Goal: Task Accomplishment & Management: Complete application form

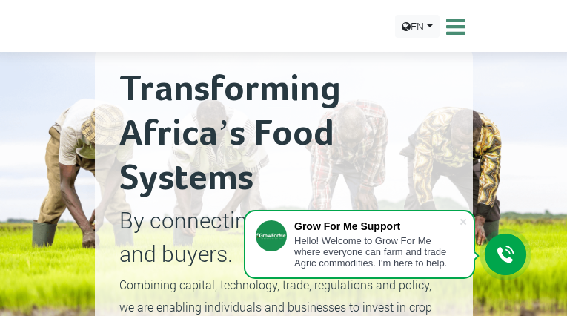
type input "EXyqOdsJxbeBkmh"
type input "[EMAIL_ADDRESS][DOMAIN_NAME]"
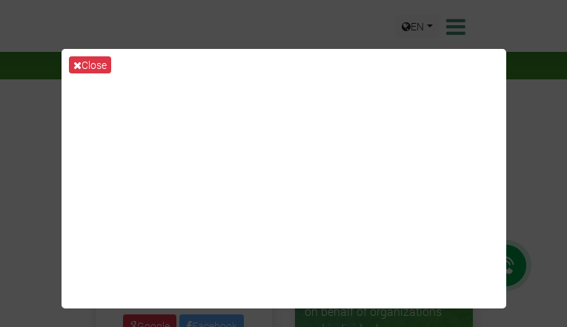
type input "jpSTbSczQjYiqERH"
type input "[EMAIL_ADDRESS][DOMAIN_NAME]"
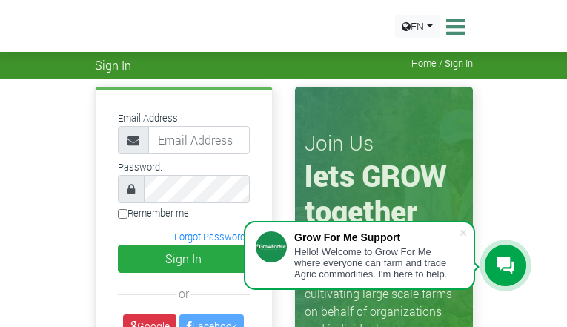
type input "ewLFecLAUcphtAN"
type input "[EMAIL_ADDRESS][DOMAIN_NAME]"
type input "LshyDrJGwwj"
type input "[EMAIL_ADDRESS][DOMAIN_NAME]"
type input "bVrEDIFFIgt"
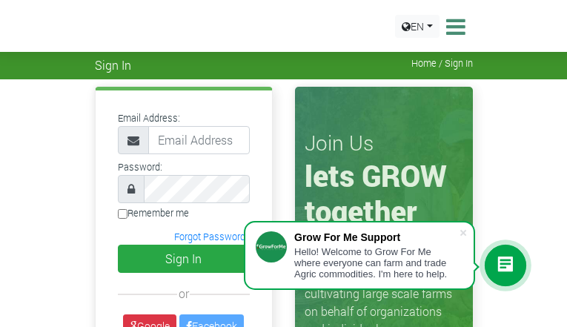
type input "[EMAIL_ADDRESS][DOMAIN_NAME]"
type input "RYLtXrMGpbhfphgy"
type input "[EMAIL_ADDRESS][DOMAIN_NAME]"
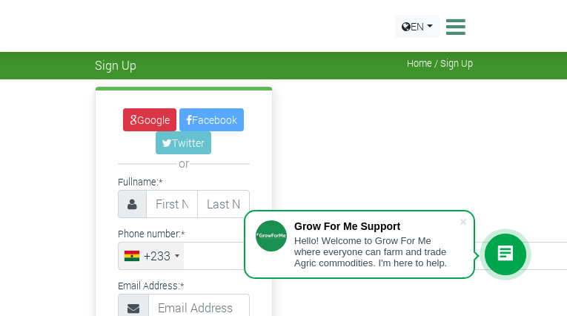
type input "AGoLrhjsaBBz"
type input "[EMAIL_ADDRESS][DOMAIN_NAME]"
type input "gSsJqAeLwFaoAj"
type input "oCTCDnRjlb"
type input "7773480931"
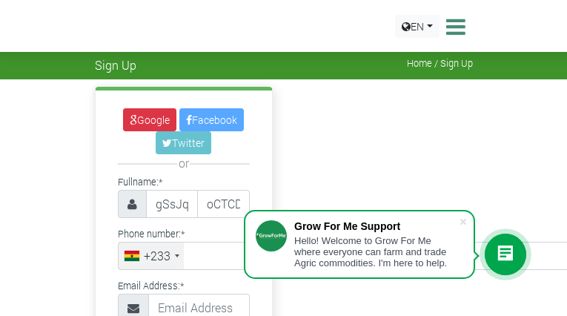
type input "[EMAIL_ADDRESS][DOMAIN_NAME]"
type input "PdoeRoqJGt"
checkbox input "true"
select select "Female"
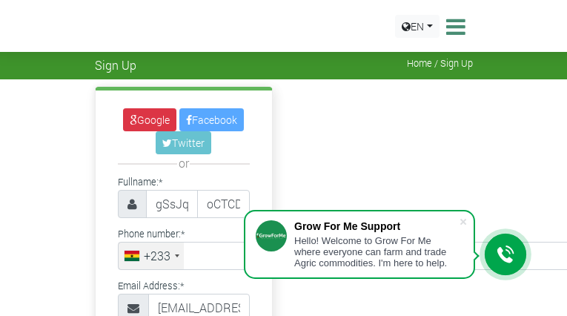
checkbox input "false"
select select "United Arab Erimates"
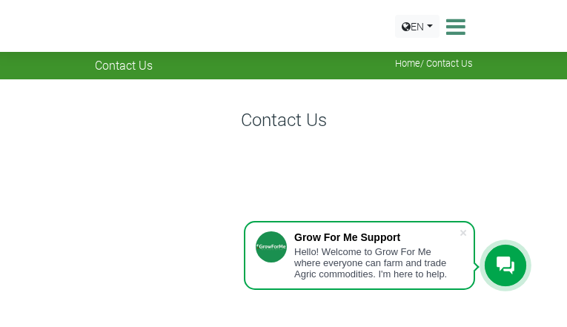
type input "mRPrPEfPT"
type input "[EMAIL_ADDRESS][DOMAIN_NAME]"
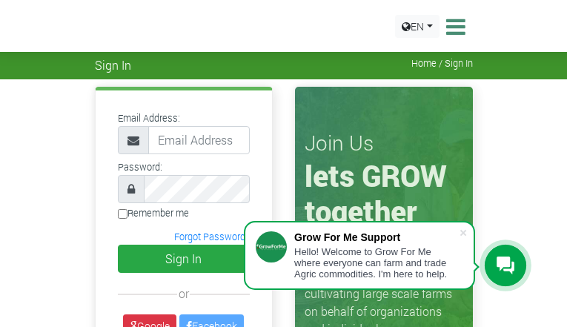
type input "QoAWwAuTPzcFvp"
type input "[EMAIL_ADDRESS][DOMAIN_NAME]"
type input "THNYjcqhxDOHnSyf"
type input "[EMAIL_ADDRESS][DOMAIN_NAME]"
